Goal: Information Seeking & Learning: Understand process/instructions

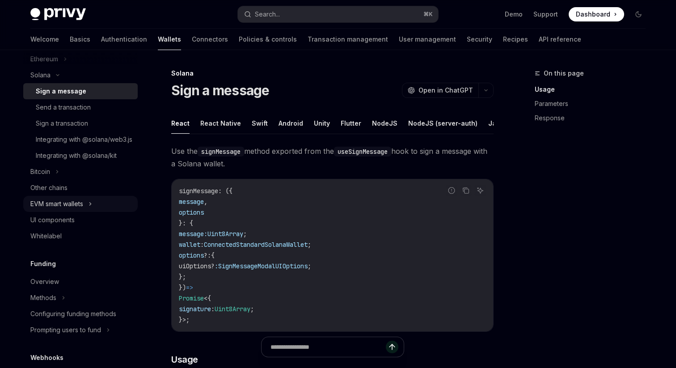
scroll to position [313, 0]
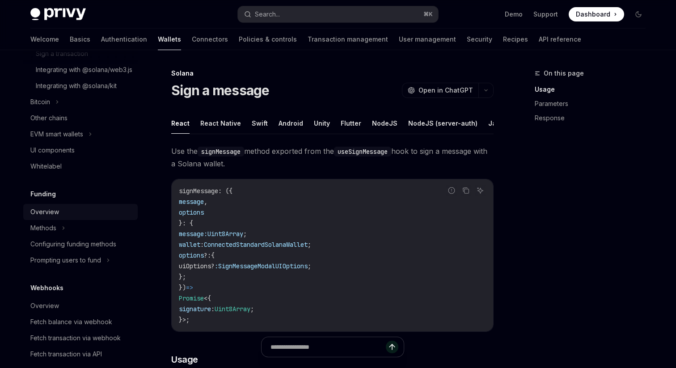
click at [84, 217] on div "Overview" at bounding box center [81, 211] width 102 height 11
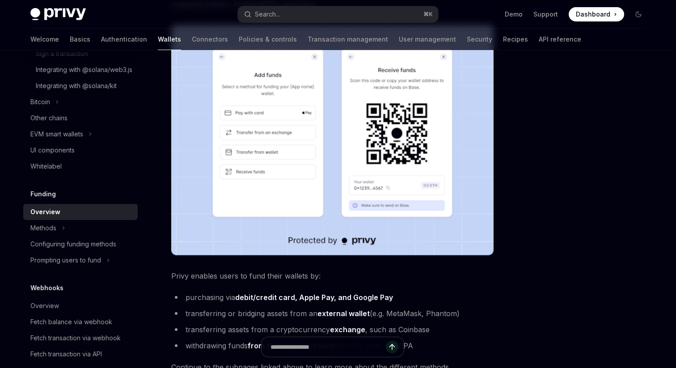
scroll to position [337, 0]
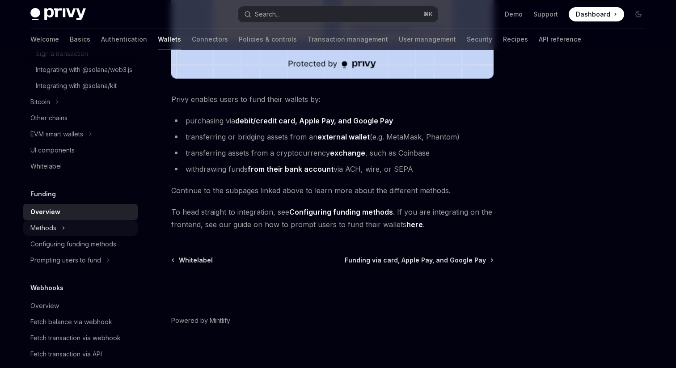
click at [69, 236] on div "Methods" at bounding box center [80, 228] width 114 height 16
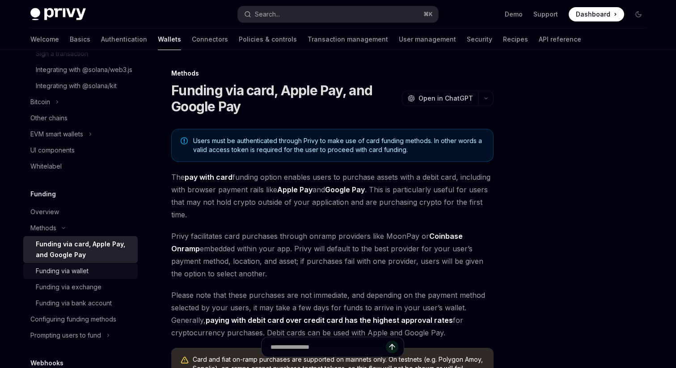
click at [108, 276] on div "Funding via wallet" at bounding box center [84, 270] width 97 height 11
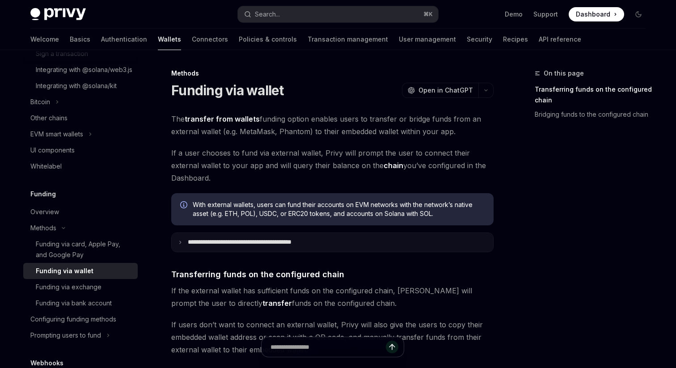
click at [270, 240] on p "**********" at bounding box center [259, 242] width 143 height 8
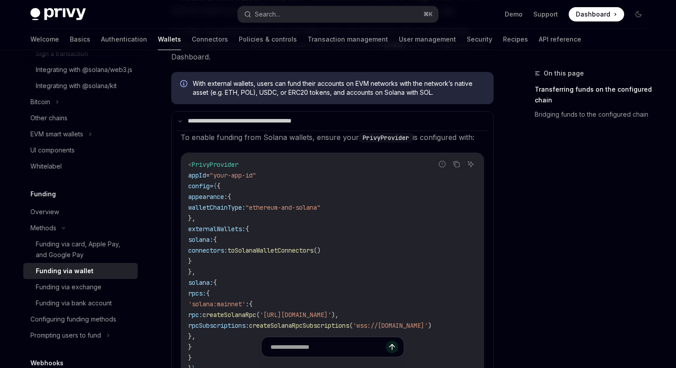
scroll to position [94, 0]
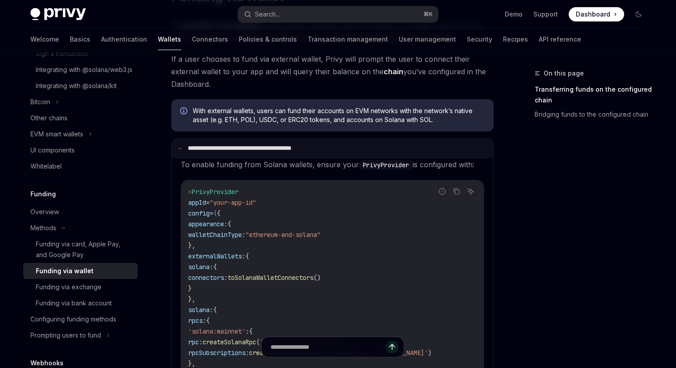
click at [216, 151] on p "**********" at bounding box center [258, 148] width 140 height 8
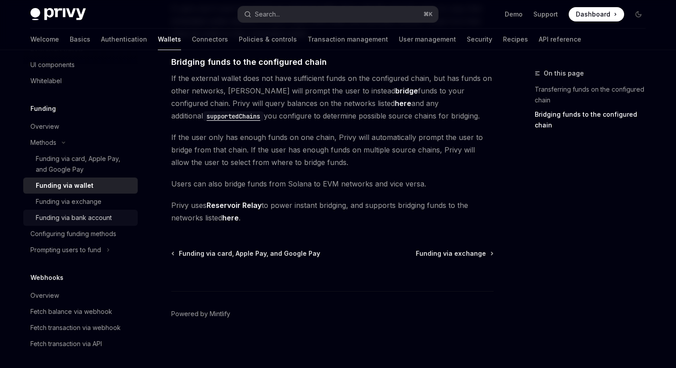
scroll to position [412, 0]
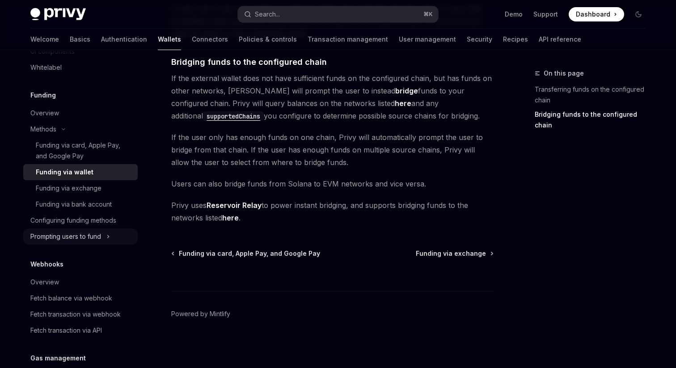
click at [93, 242] on div "Prompting users to fund" at bounding box center [65, 236] width 71 height 11
type textarea "*"
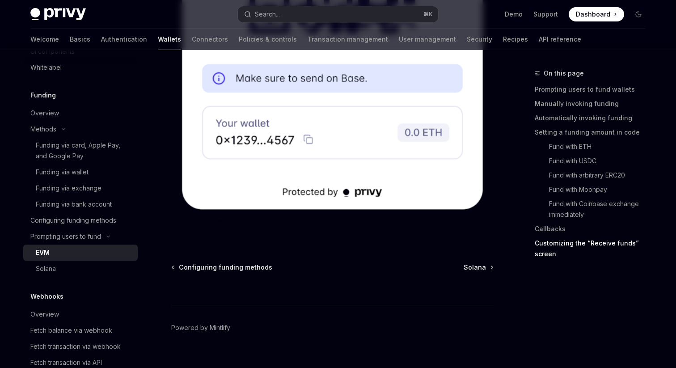
scroll to position [2982, 0]
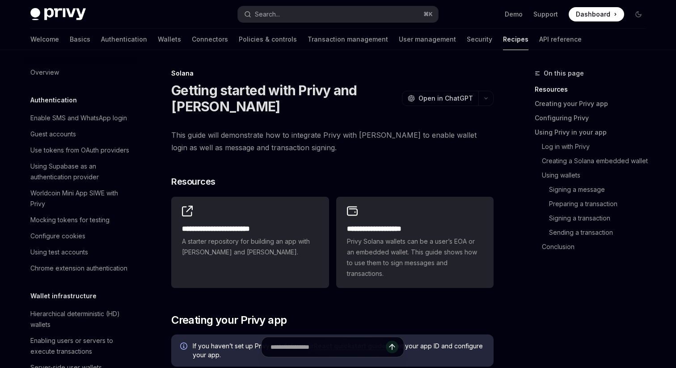
scroll to position [1287, 0]
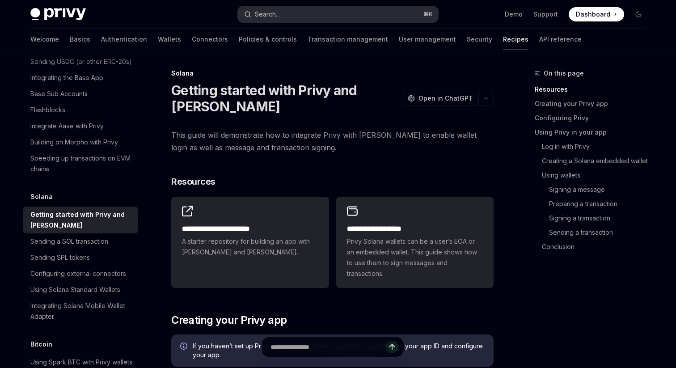
click at [306, 9] on button "Search... ⌘ K" at bounding box center [338, 14] width 200 height 16
type textarea "*"
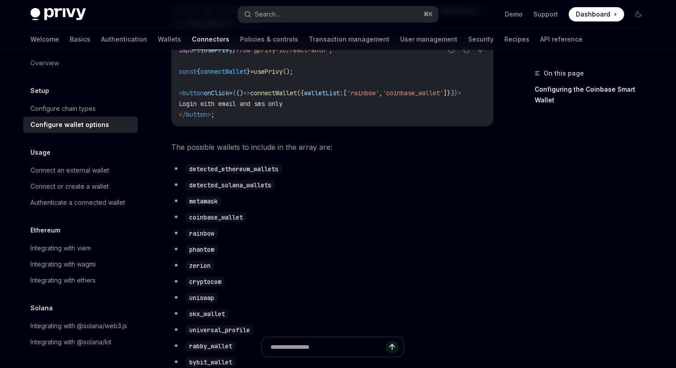
scroll to position [466, 0]
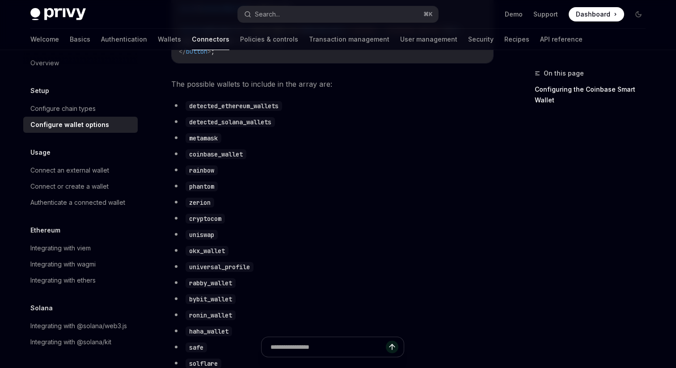
click at [197, 143] on code "metamask" at bounding box center [203, 138] width 36 height 10
copy code "metamask"
click at [223, 159] on code "coinbase_wallet" at bounding box center [215, 154] width 61 height 10
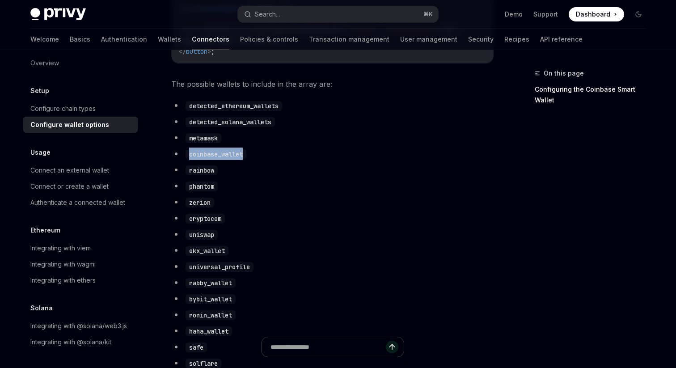
copy code "coinbase_wallet"
click at [204, 158] on code "coinbase_wallet" at bounding box center [215, 154] width 61 height 10
click at [205, 175] on code "rainbow" at bounding box center [201, 170] width 32 height 10
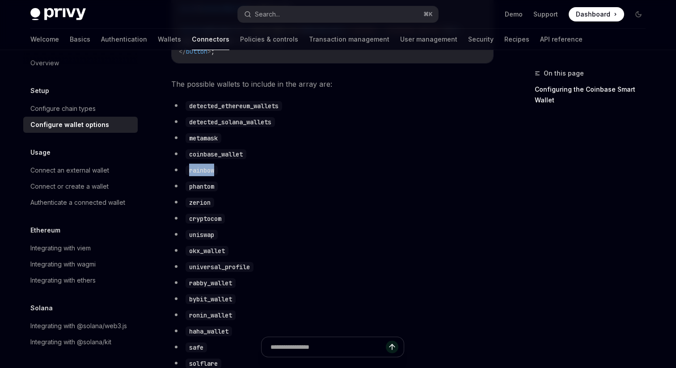
copy code "rainbow"
click at [203, 191] on code "phantom" at bounding box center [201, 186] width 32 height 10
copy code "phantom"
drag, startPoint x: 291, startPoint y: 114, endPoint x: 189, endPoint y: 114, distance: 101.4
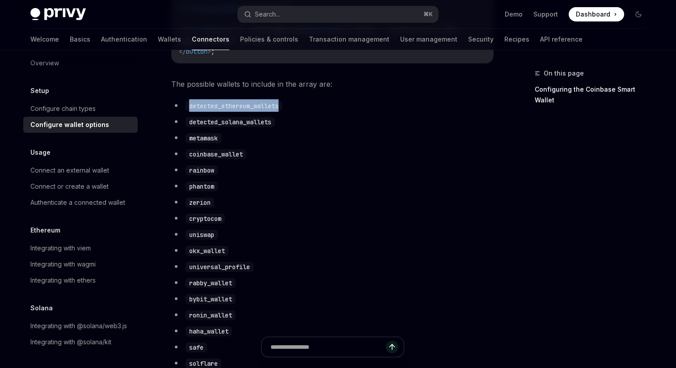
click at [189, 112] on li "detected_ethereum_wallets" at bounding box center [332, 105] width 322 height 13
copy code "detected_ethereum_wallets"
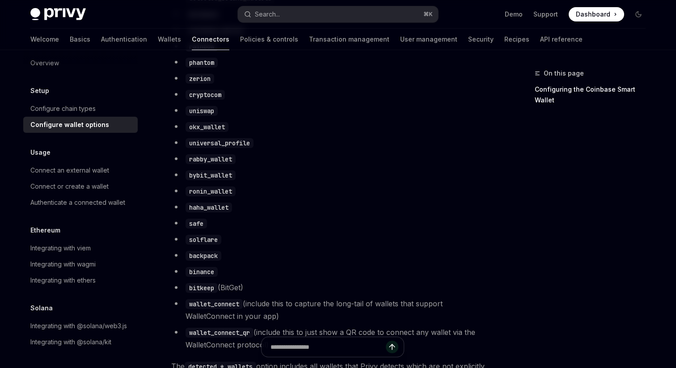
scroll to position [596, 0]
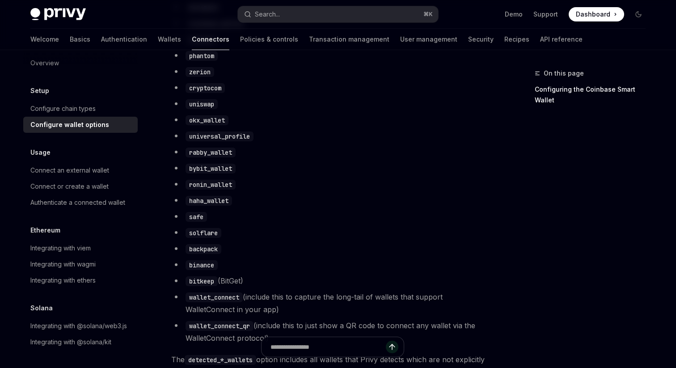
click at [219, 331] on code "wallet_connect_qr" at bounding box center [219, 326] width 68 height 10
copy code "wallet_connect_qr"
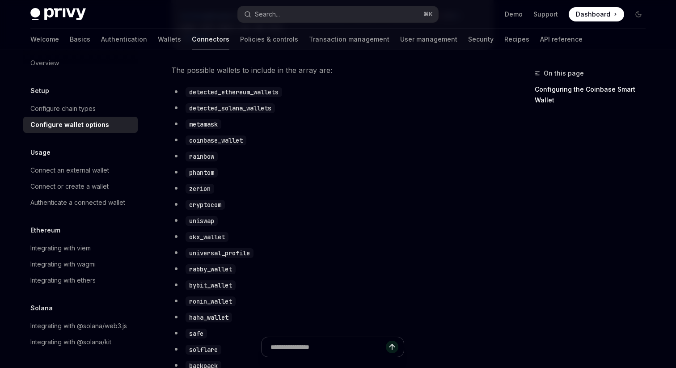
scroll to position [476, 0]
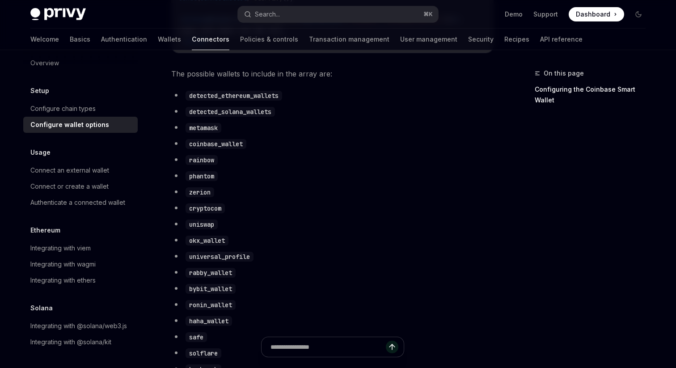
click at [203, 197] on code "zerion" at bounding box center [199, 192] width 29 height 10
copy code "zerion"
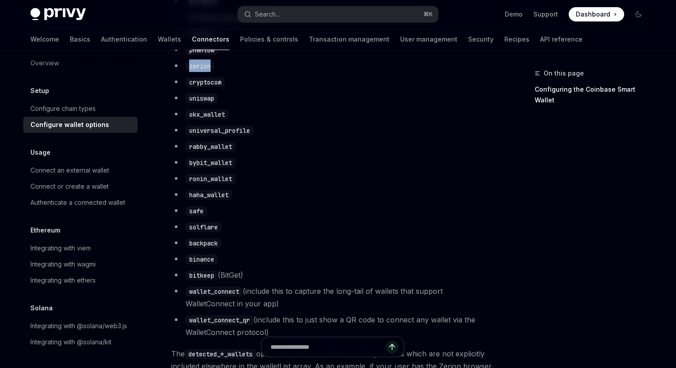
scroll to position [598, 0]
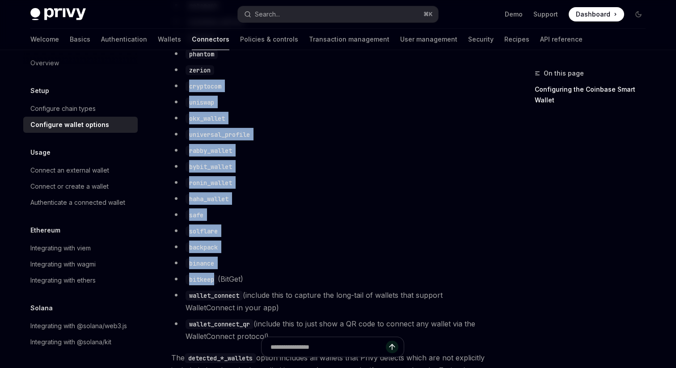
drag, startPoint x: 215, startPoint y: 285, endPoint x: 187, endPoint y: 90, distance: 197.2
click at [187, 90] on ul "detected_ethereum_wallets detected_solana_wallets metamask coinbase_wallet rain…" at bounding box center [332, 154] width 322 height 375
copy ul "cryptocom uniswap okx_wallet universal_profile rabby_wallet bybit_wallet ronin_…"
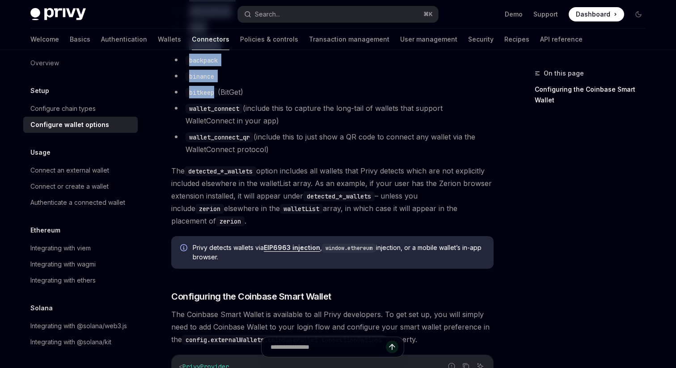
scroll to position [796, 0]
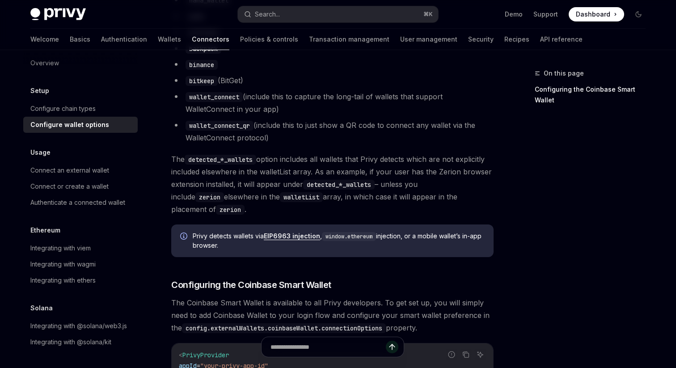
click at [225, 130] on code "wallet_connect_qr" at bounding box center [219, 126] width 68 height 10
copy code "wallet_connect_qr"
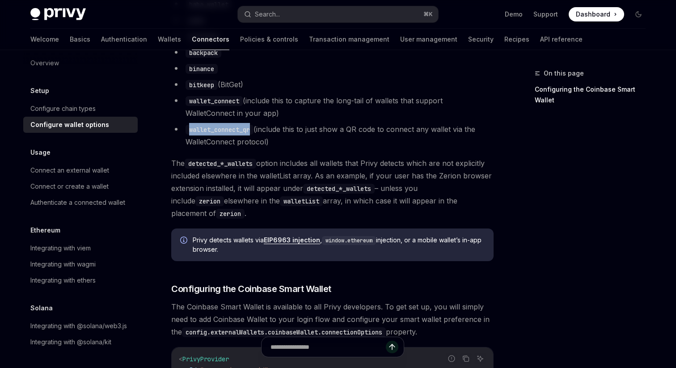
scroll to position [766, 0]
